Goal: Information Seeking & Learning: Learn about a topic

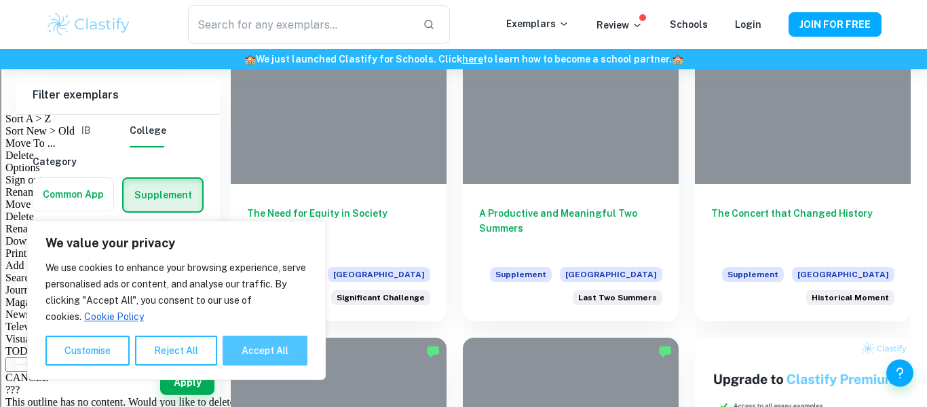
click at [273, 359] on button "Accept All" at bounding box center [265, 350] width 85 height 30
checkbox input "true"
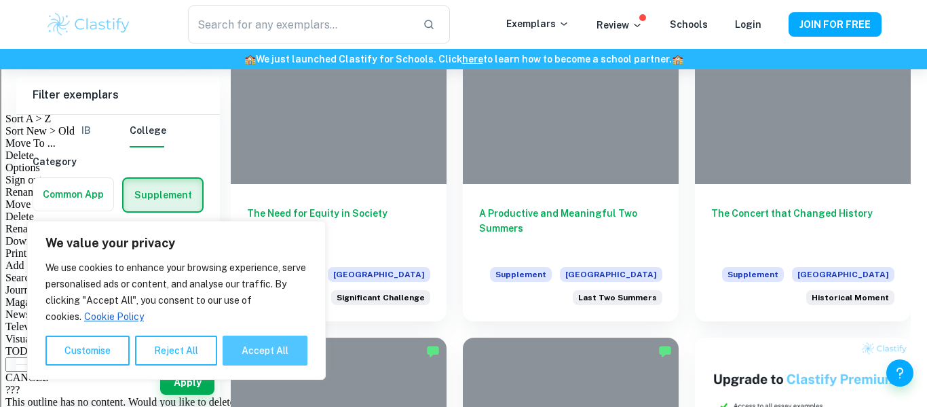
checkbox input "true"
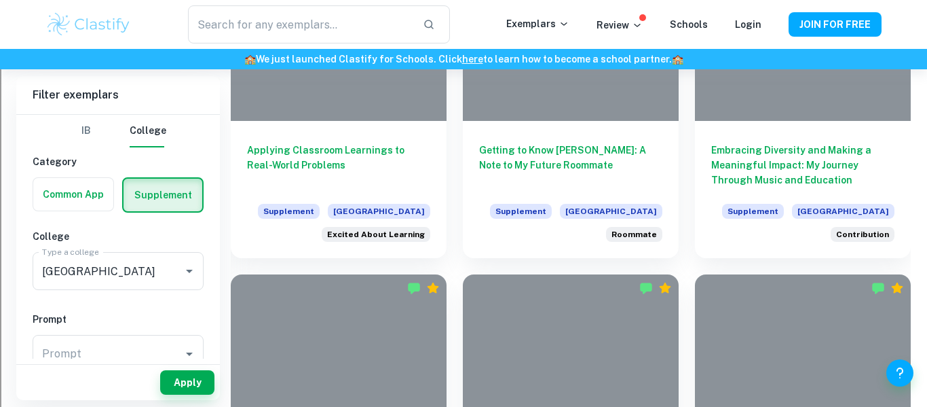
scroll to position [1060, 0]
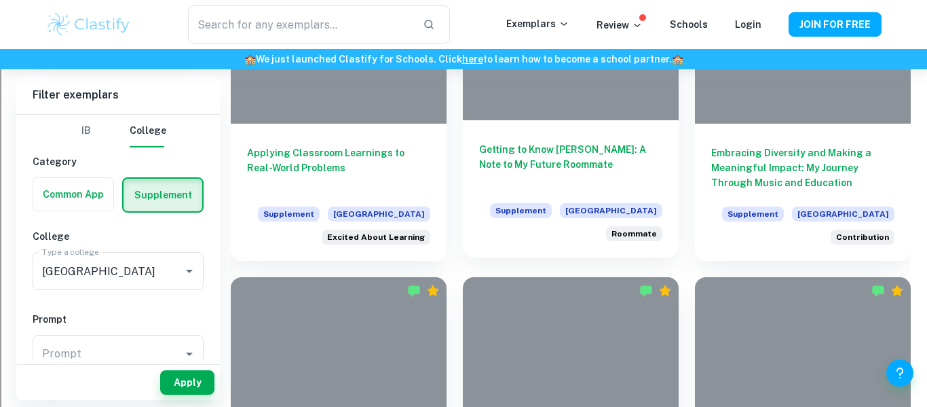
click at [493, 142] on h6 "Getting to Know [PERSON_NAME]: A Note to My Future Roommate" at bounding box center [570, 164] width 183 height 45
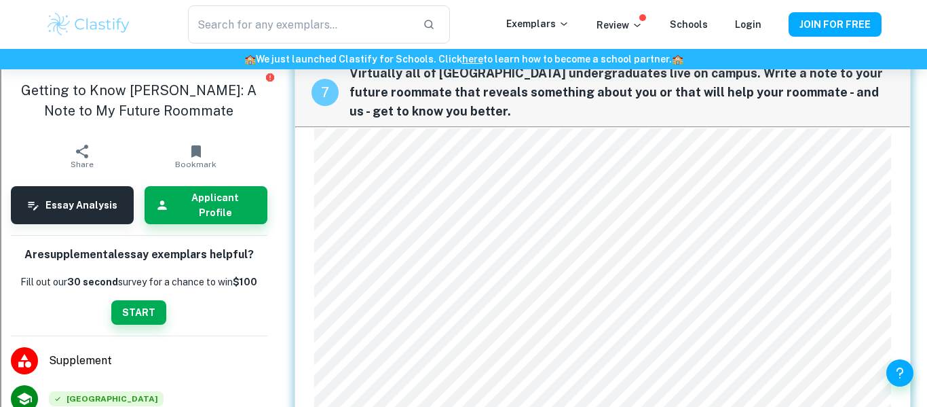
scroll to position [1548, 0]
